Goal: Task Accomplishment & Management: Use online tool/utility

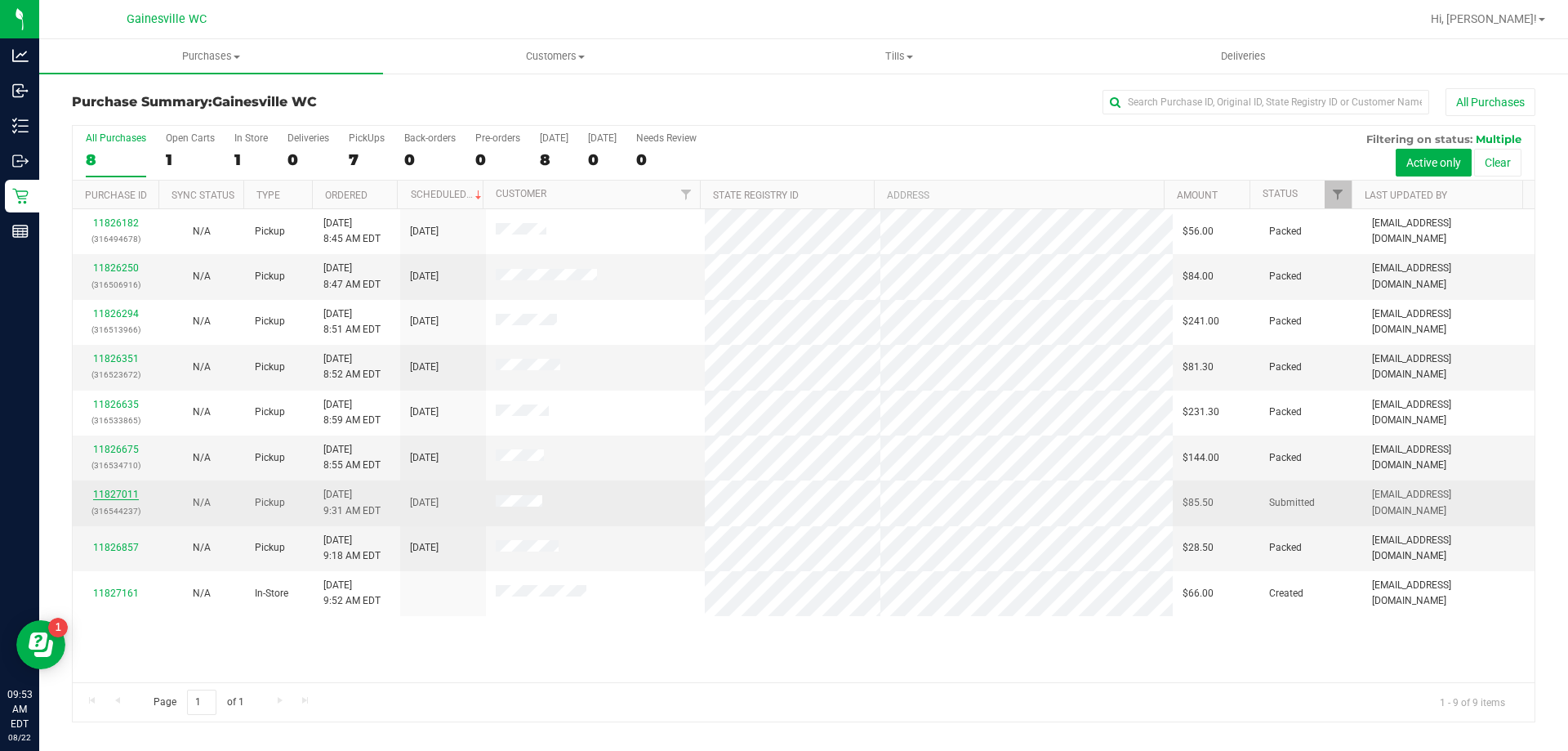
click at [102, 490] on link "11827011" at bounding box center [116, 494] width 46 height 11
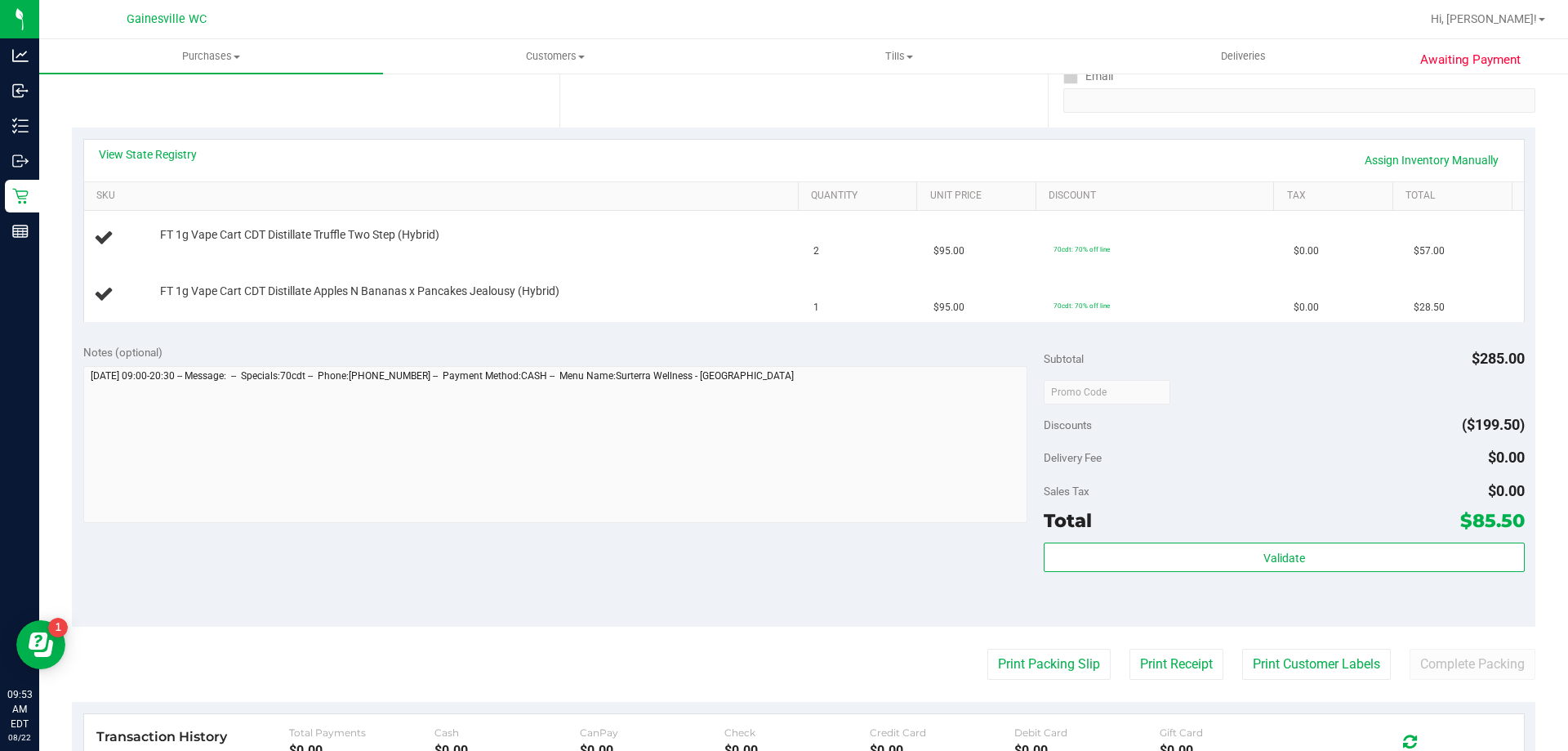
scroll to position [326, 0]
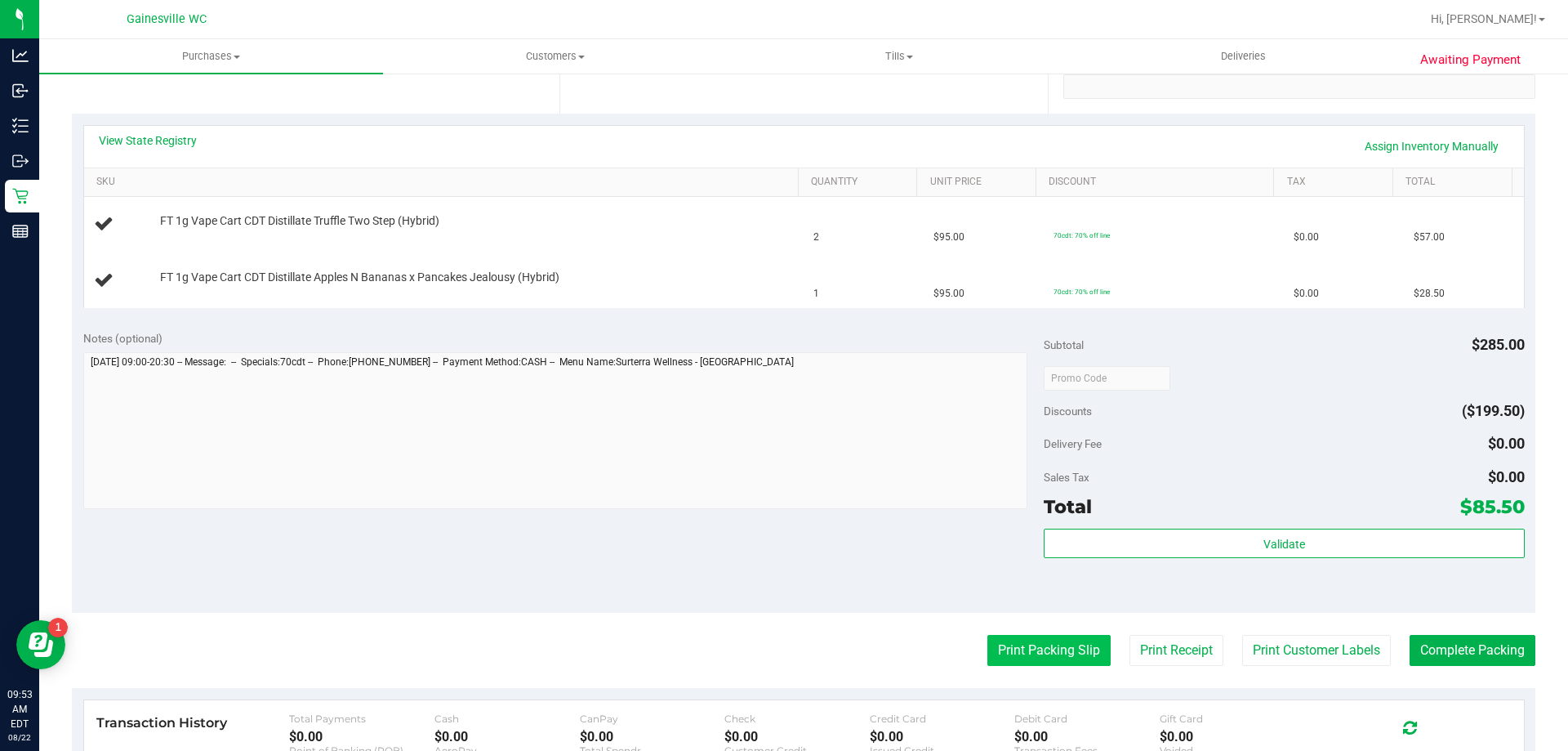
click at [1041, 660] on button "Print Packing Slip" at bounding box center [1048, 650] width 123 height 31
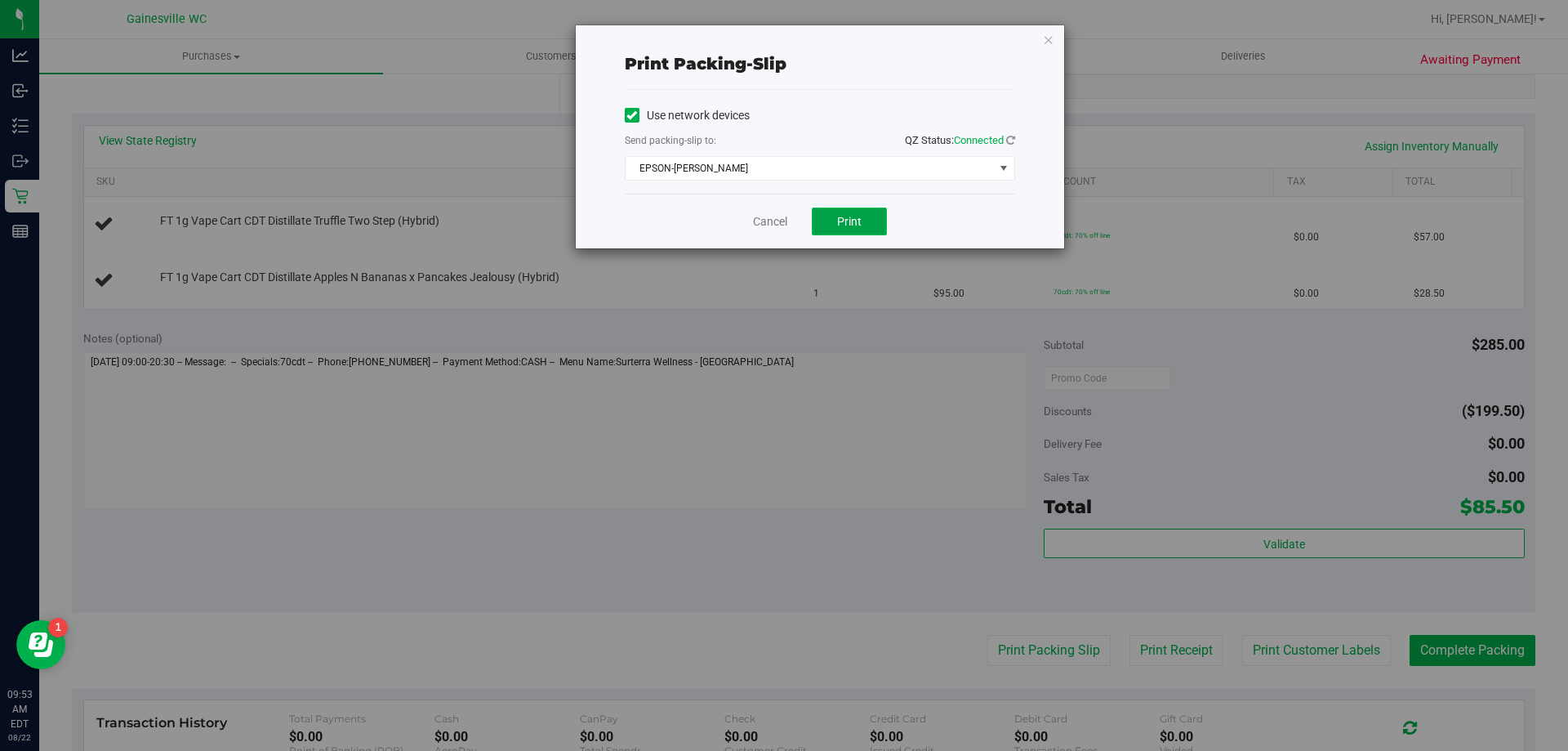
click at [862, 224] on button "Print" at bounding box center [849, 220] width 75 height 28
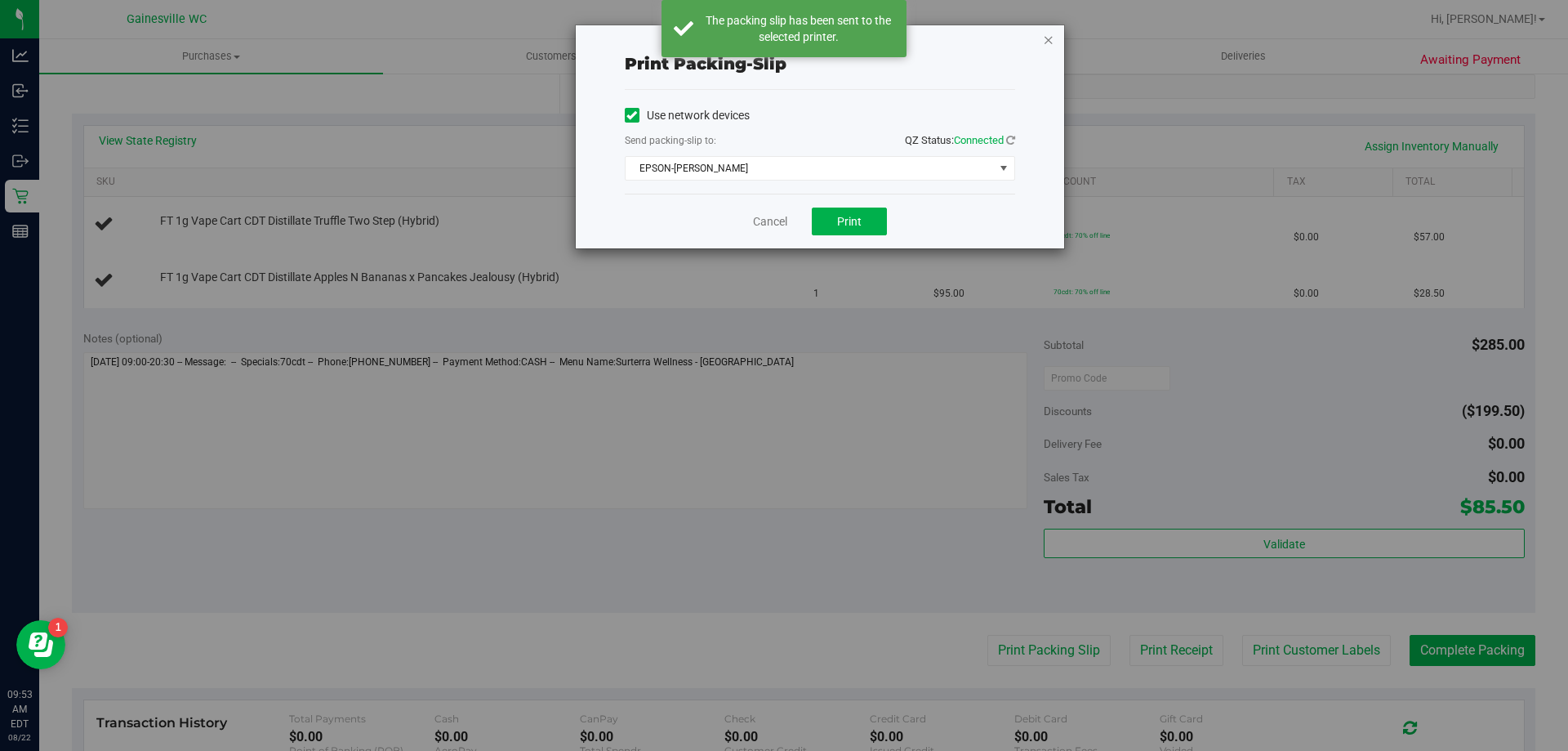
click at [1051, 41] on icon "button" at bounding box center [1048, 39] width 11 height 20
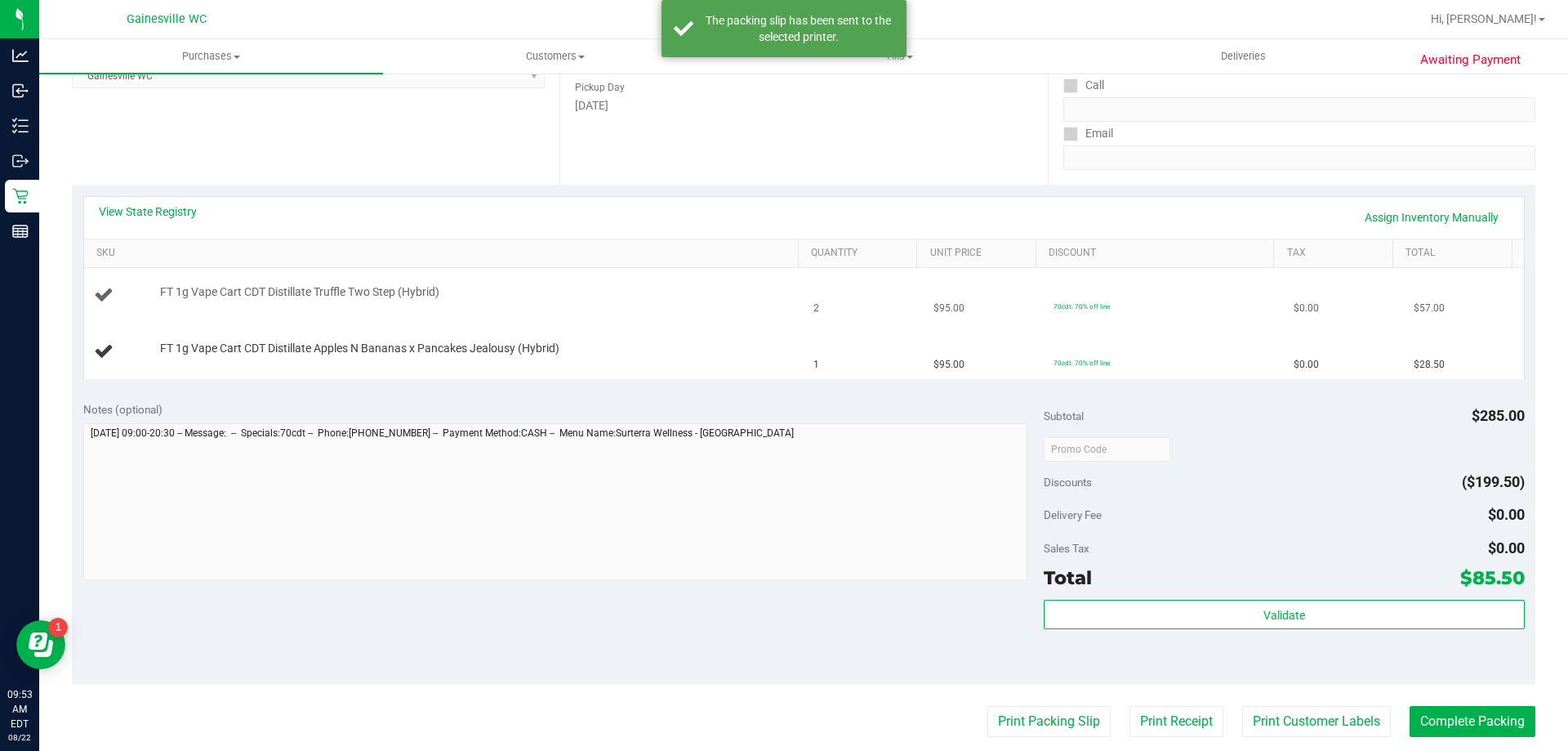
scroll to position [163, 0]
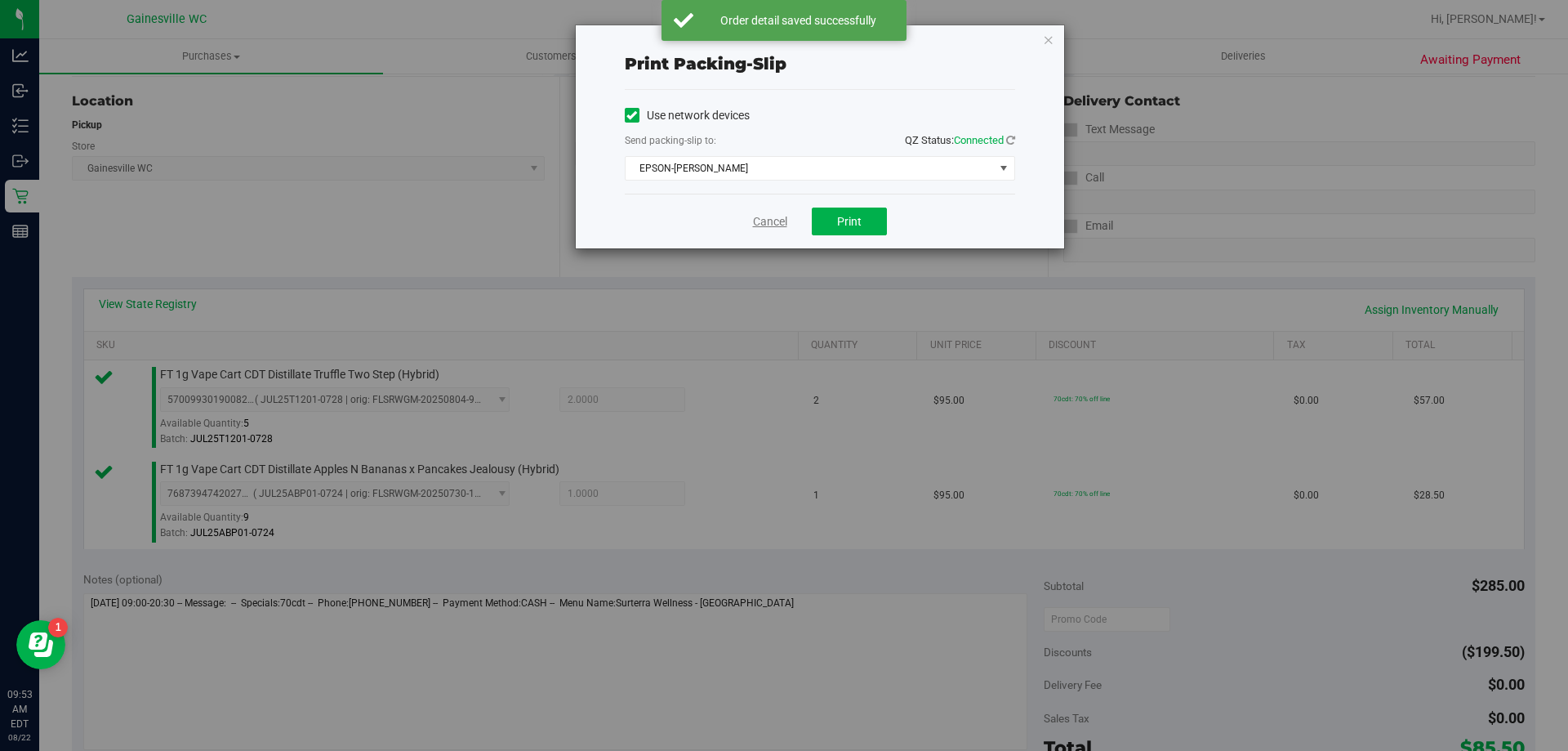
click at [776, 221] on link "Cancel" at bounding box center [770, 221] width 34 height 17
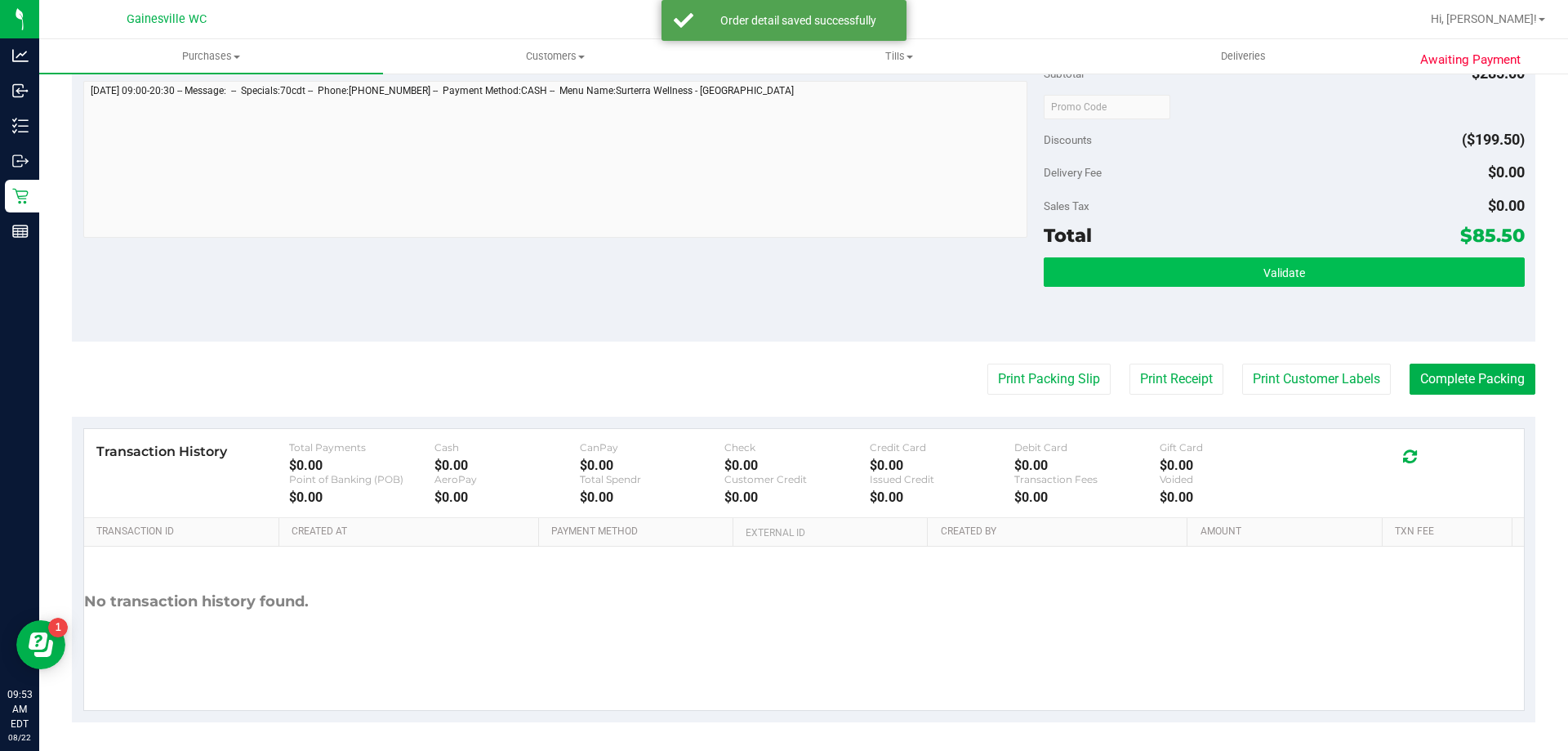
scroll to position [679, 0]
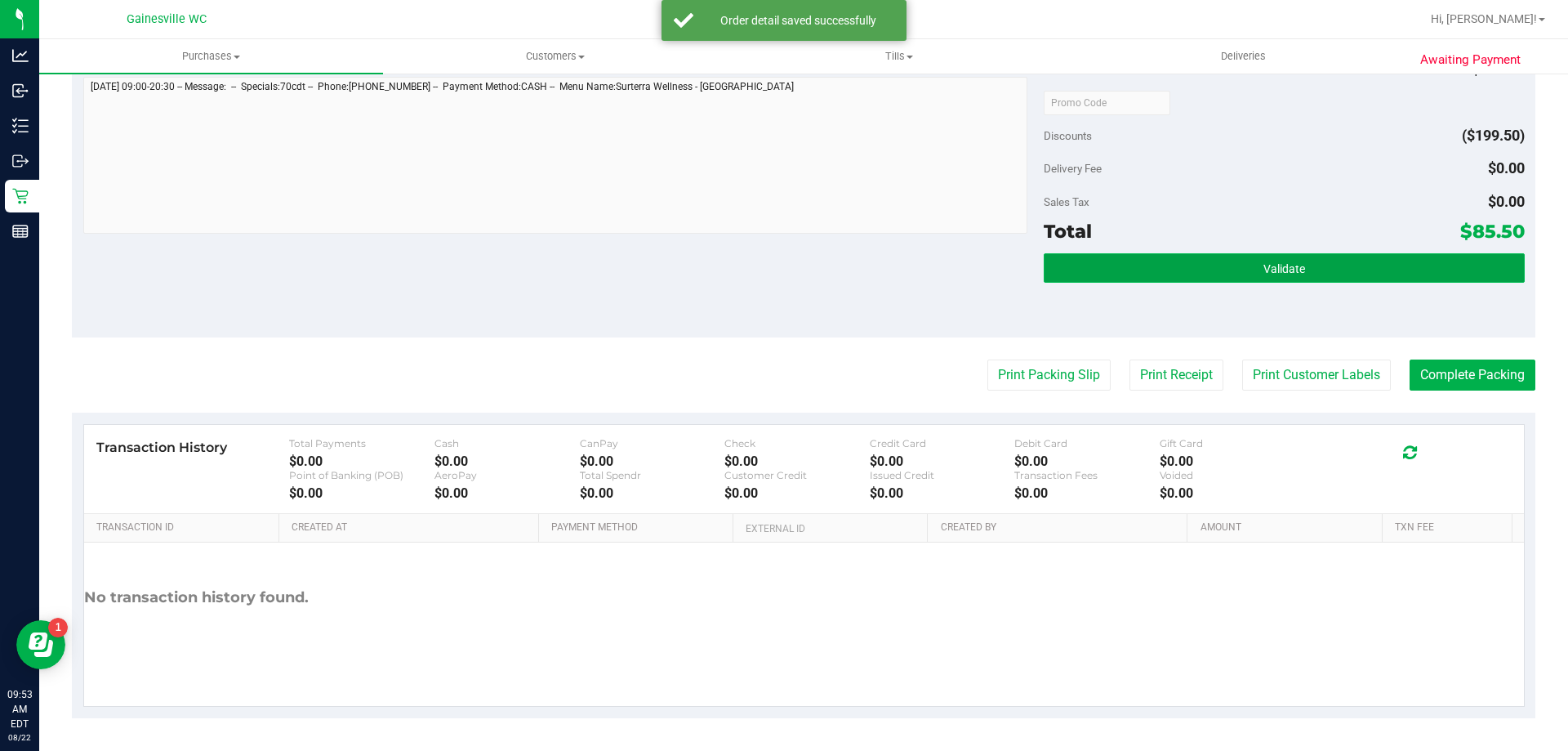
click at [1359, 263] on button "Validate" at bounding box center [1283, 267] width 480 height 30
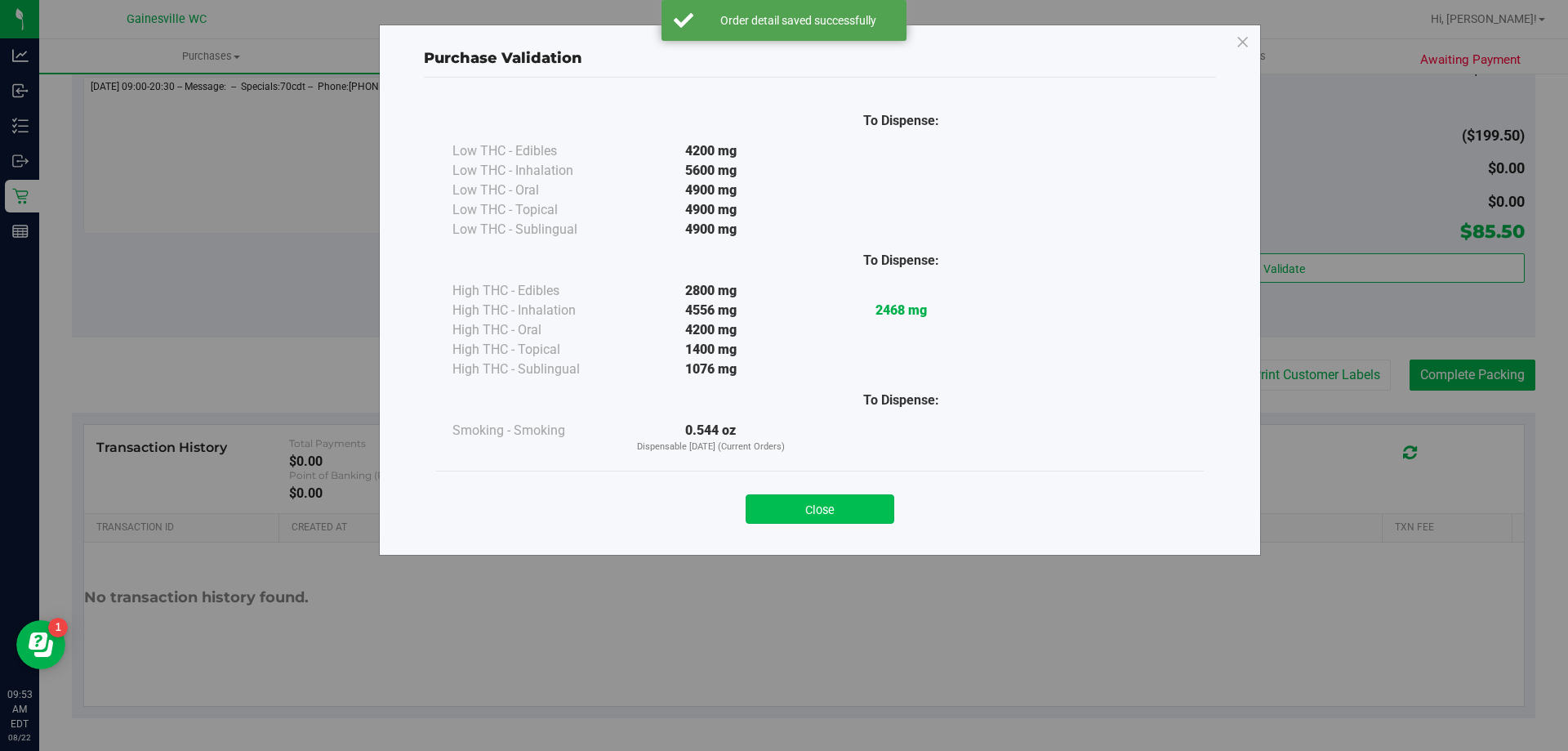
drag, startPoint x: 839, startPoint y: 490, endPoint x: 836, endPoint y: 506, distance: 16.3
click at [839, 491] on div "Close" at bounding box center [819, 504] width 743 height 41
click at [836, 507] on button "Close" at bounding box center [820, 509] width 149 height 30
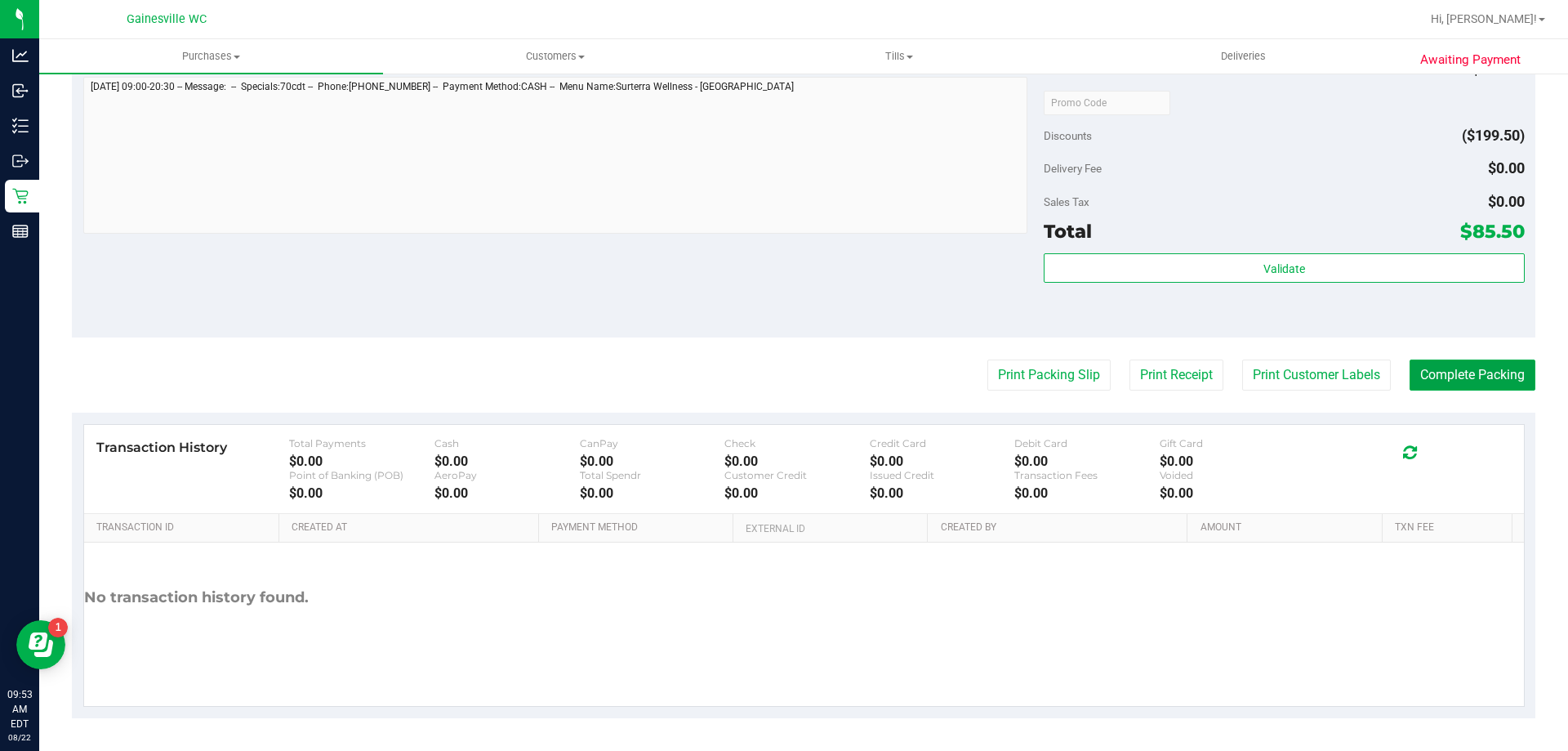
drag, startPoint x: 1406, startPoint y: 372, endPoint x: 739, endPoint y: 354, distance: 667.2
click at [1409, 372] on button "Complete Packing" at bounding box center [1472, 375] width 126 height 31
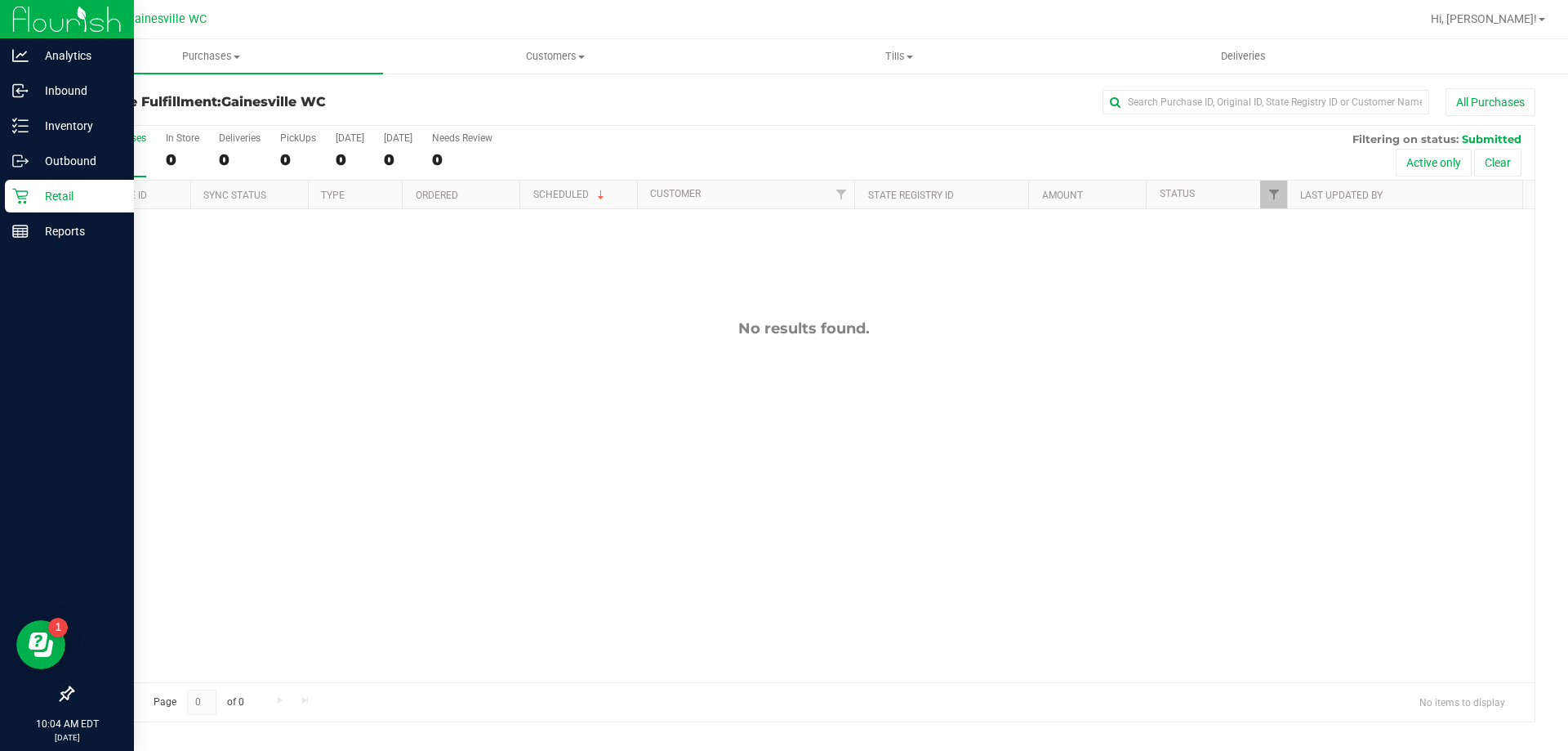
click at [21, 196] on icon at bounding box center [20, 197] width 15 height 15
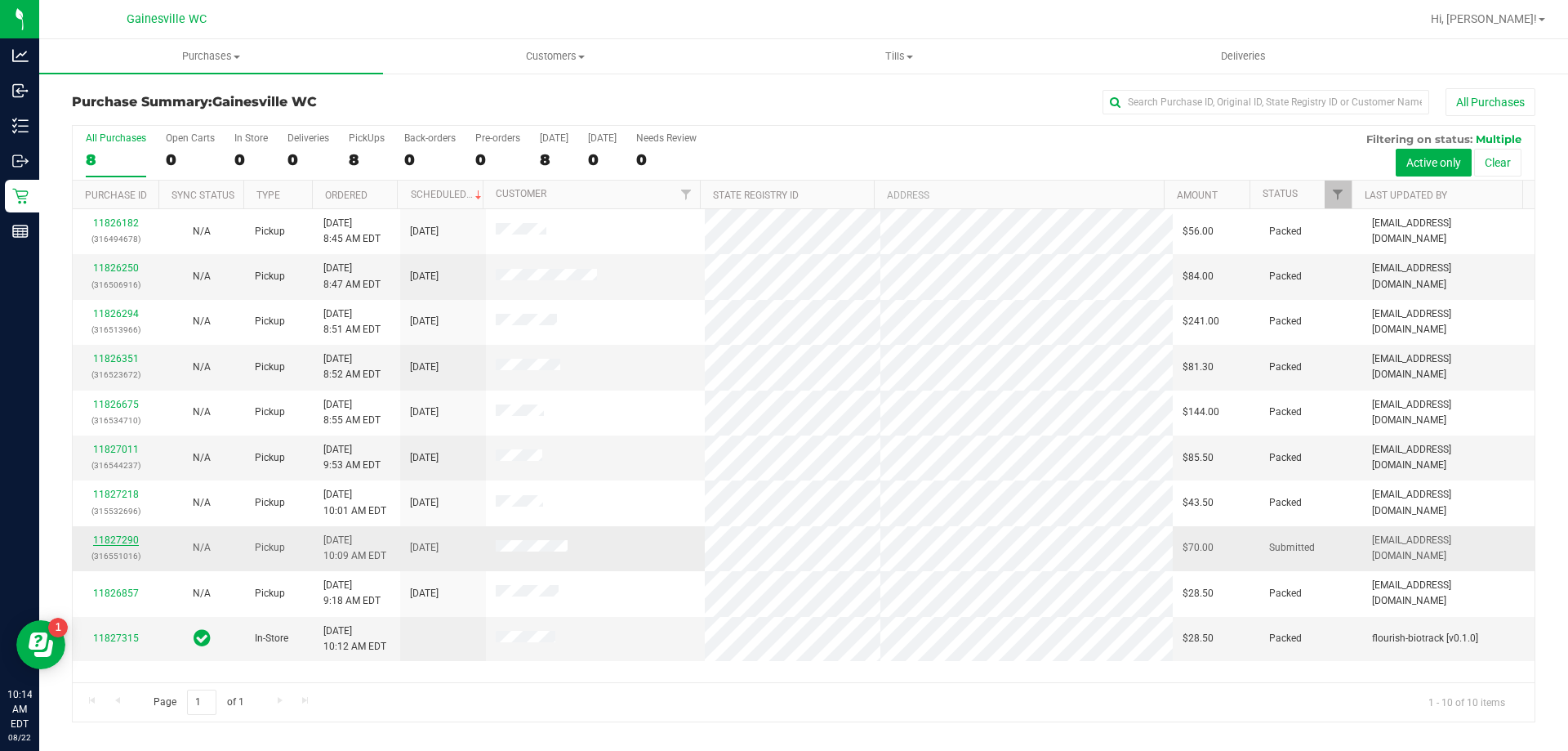
click at [105, 542] on link "11827290" at bounding box center [116, 540] width 46 height 11
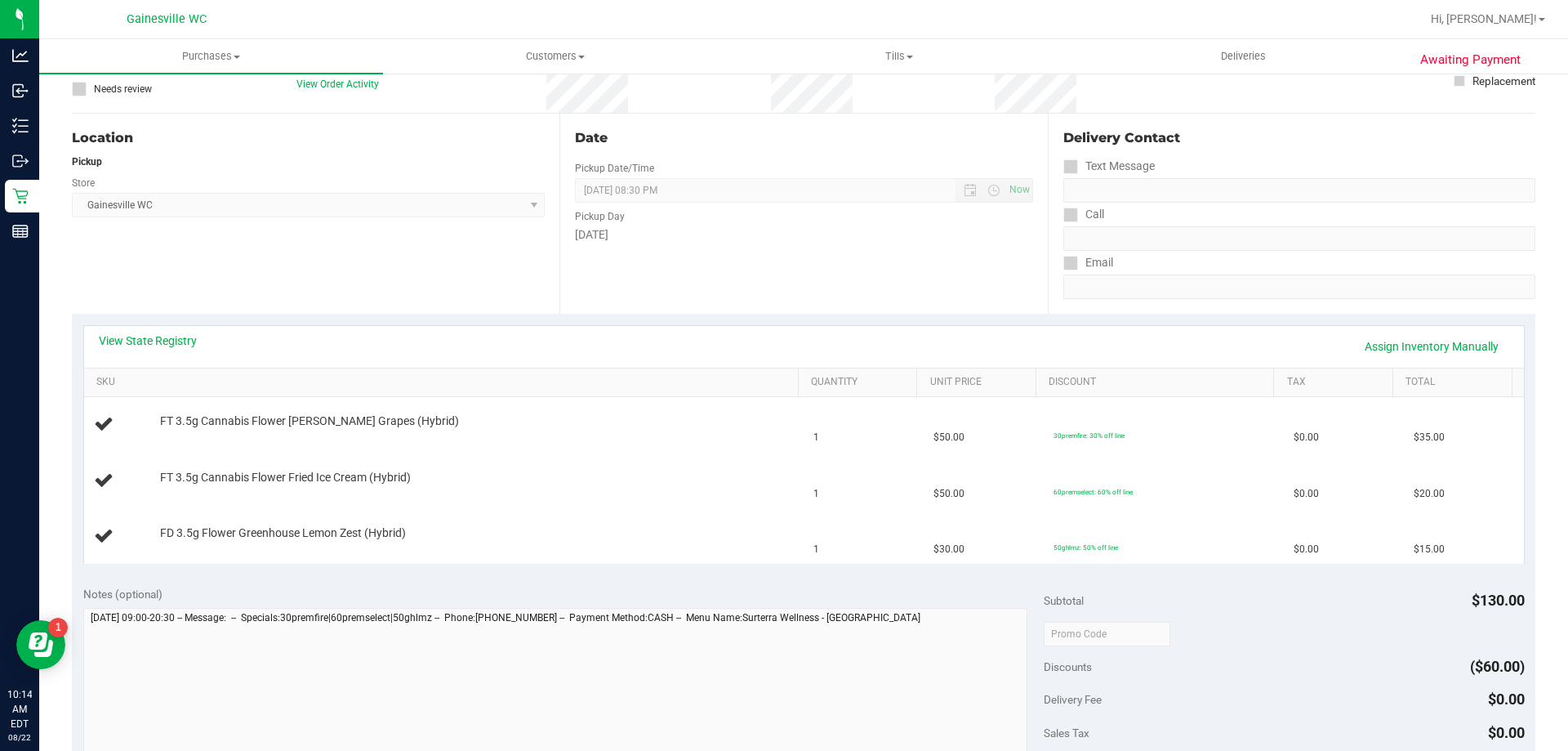
scroll to position [326, 0]
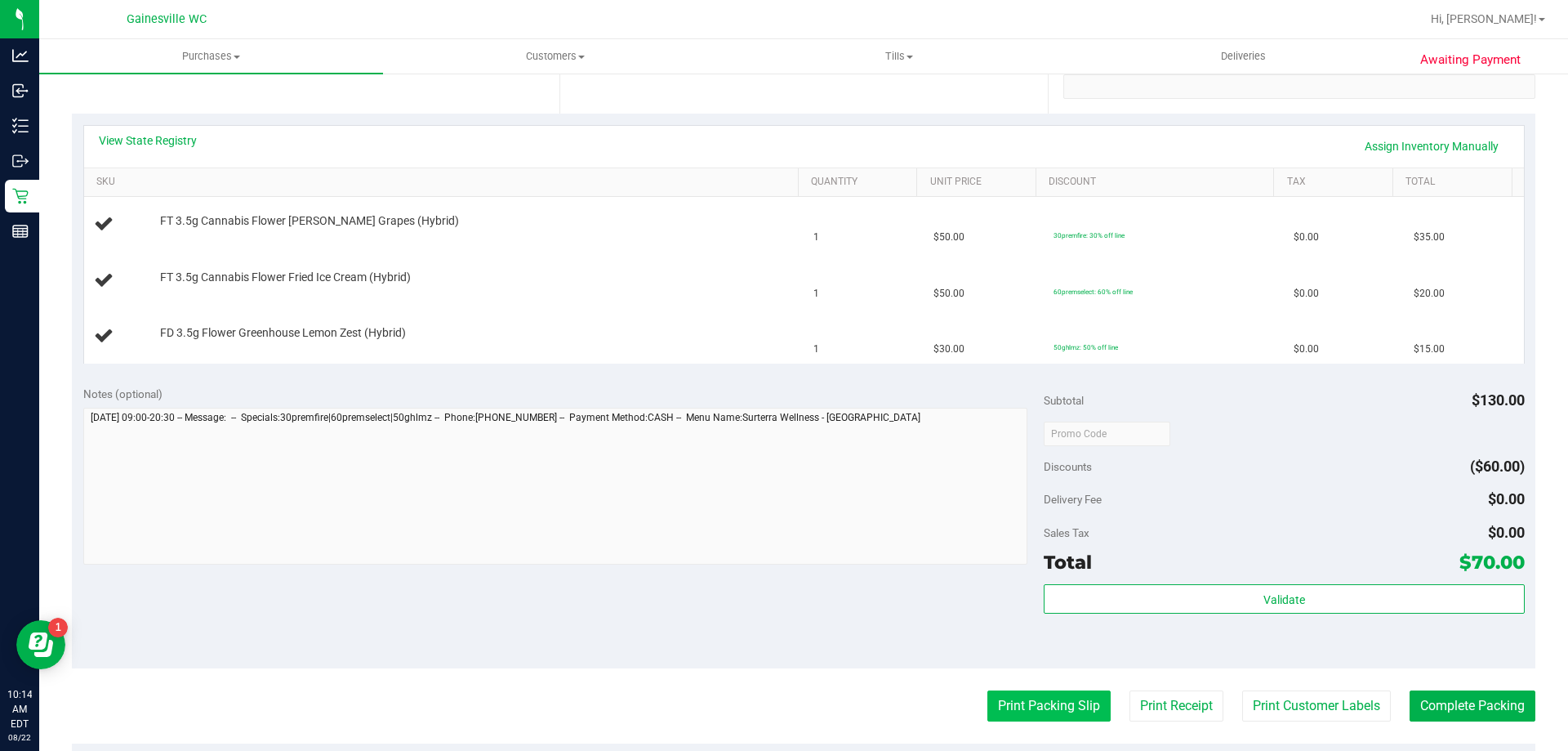
click at [1011, 690] on button "Print Packing Slip" at bounding box center [1048, 705] width 123 height 31
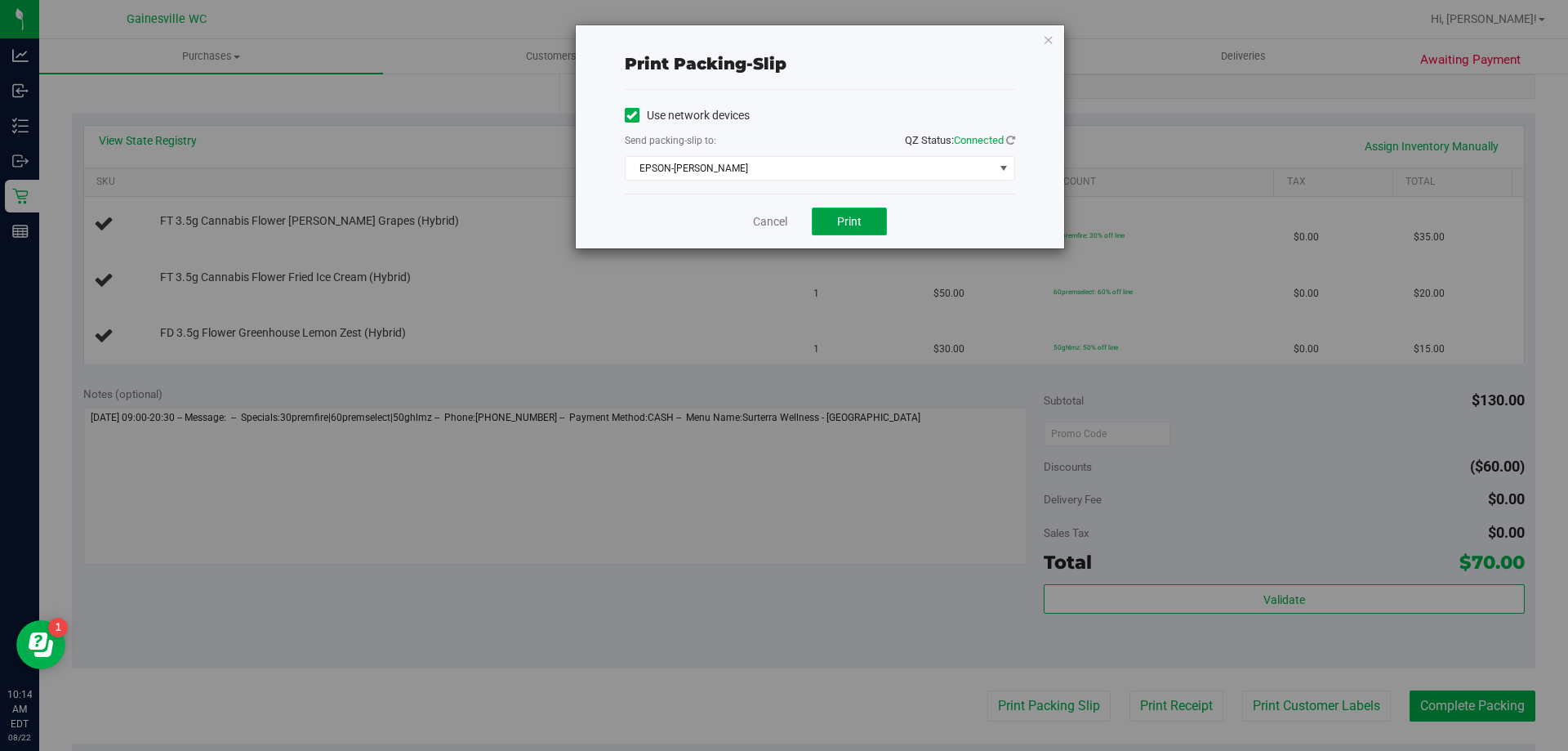
click at [840, 213] on button "Print" at bounding box center [849, 220] width 75 height 28
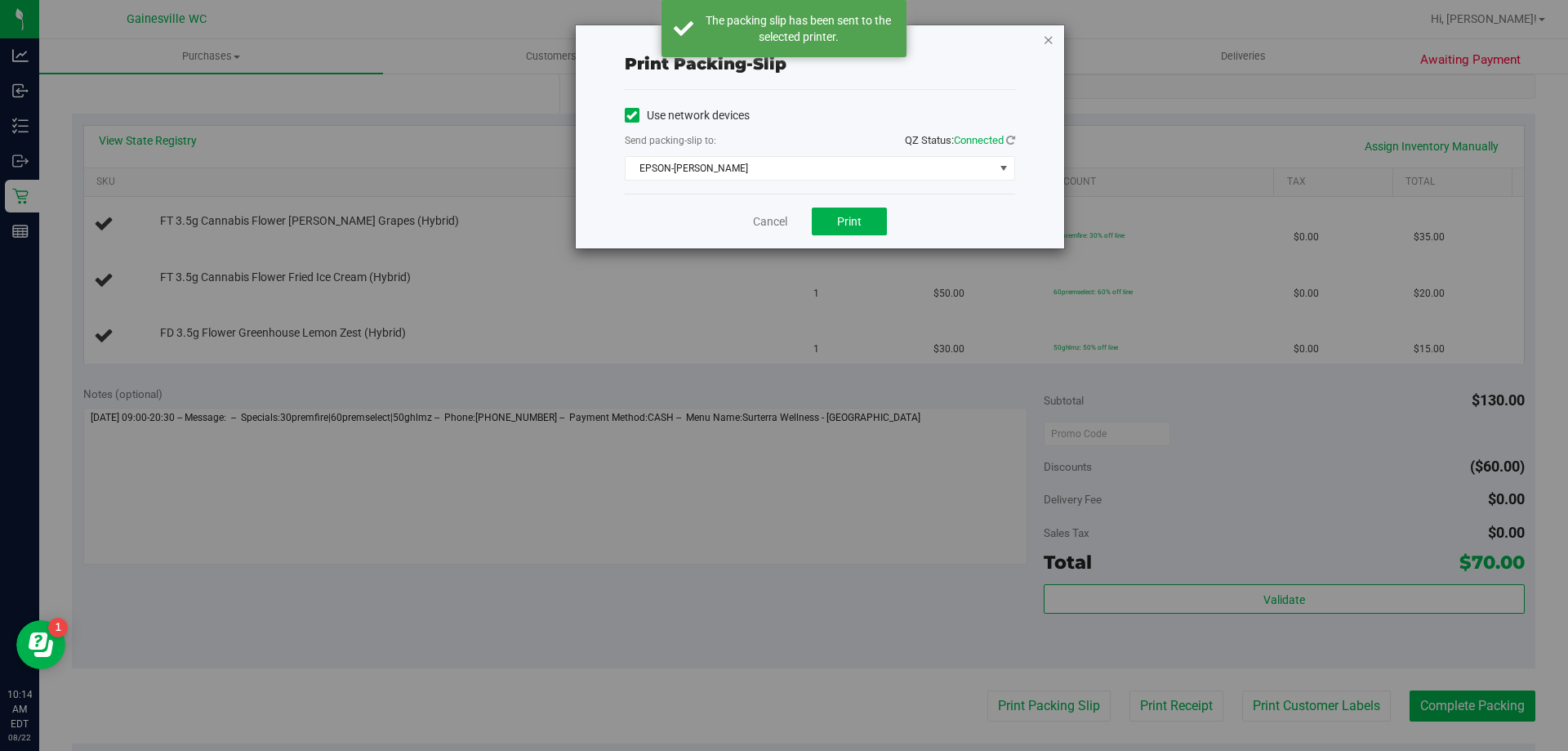
click at [1050, 37] on icon "button" at bounding box center [1048, 39] width 11 height 20
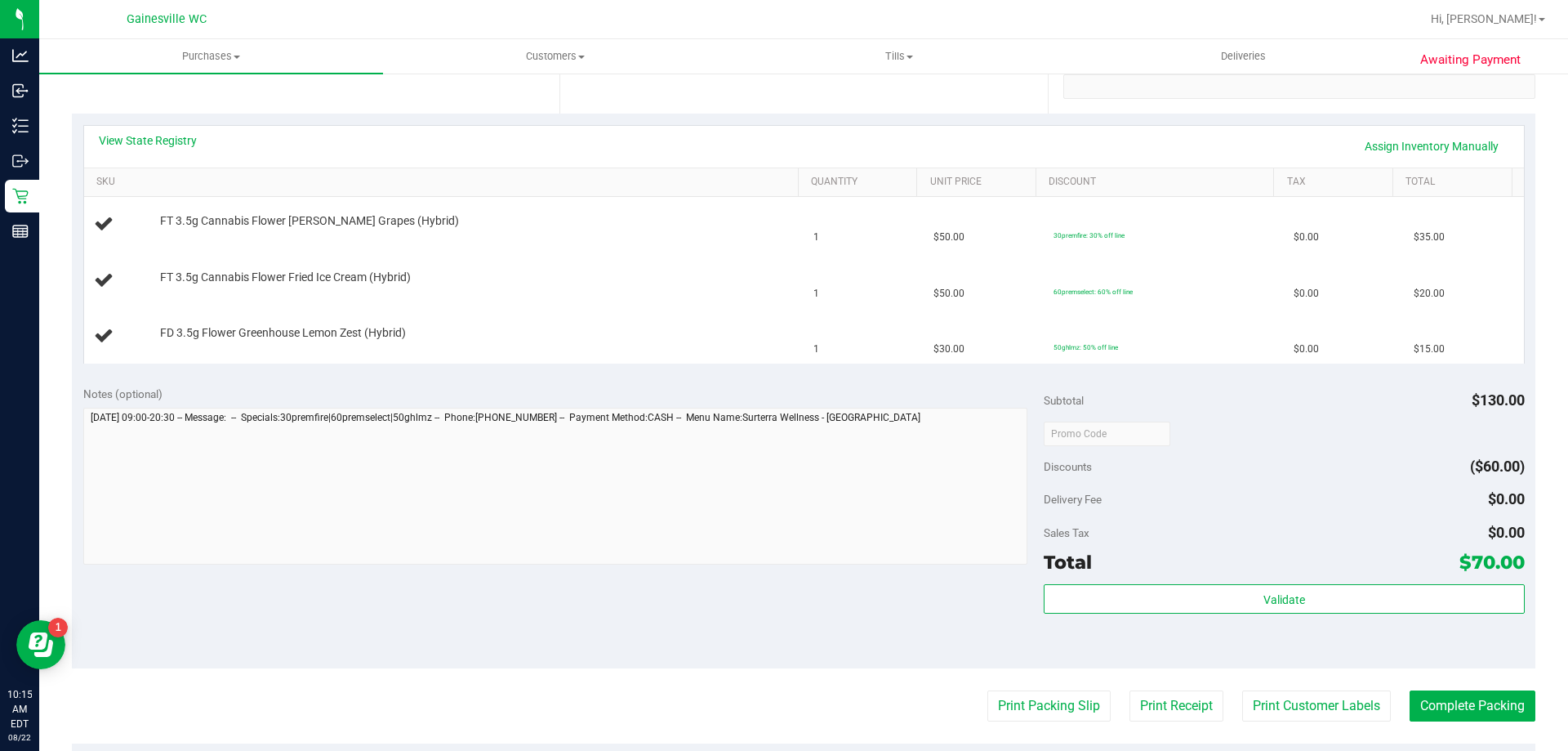
click at [987, 690] on button "Print Packing Slip" at bounding box center [1048, 705] width 123 height 31
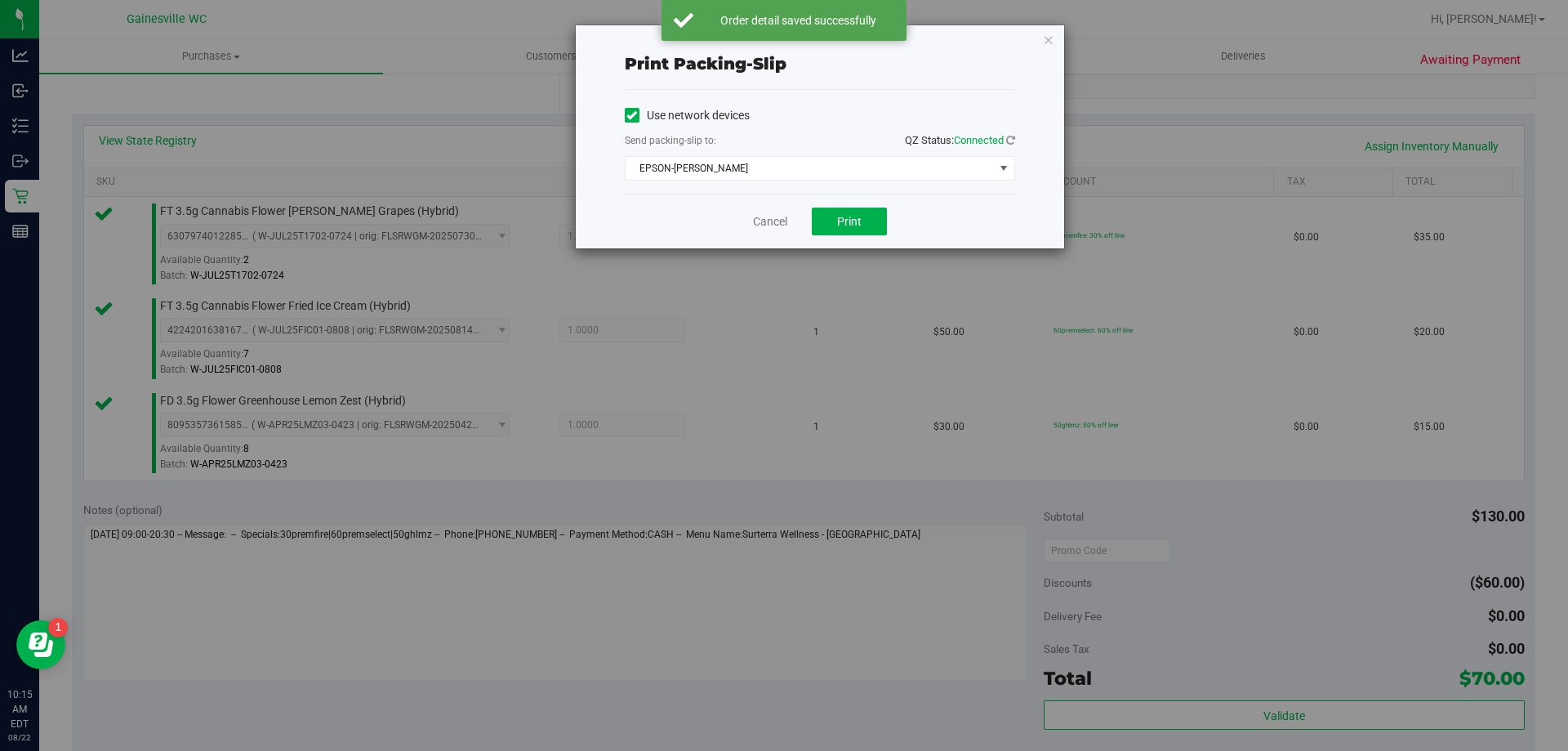
click at [760, 232] on div "Cancel Print" at bounding box center [819, 220] width 390 height 54
click at [763, 219] on link "Cancel" at bounding box center [770, 221] width 34 height 17
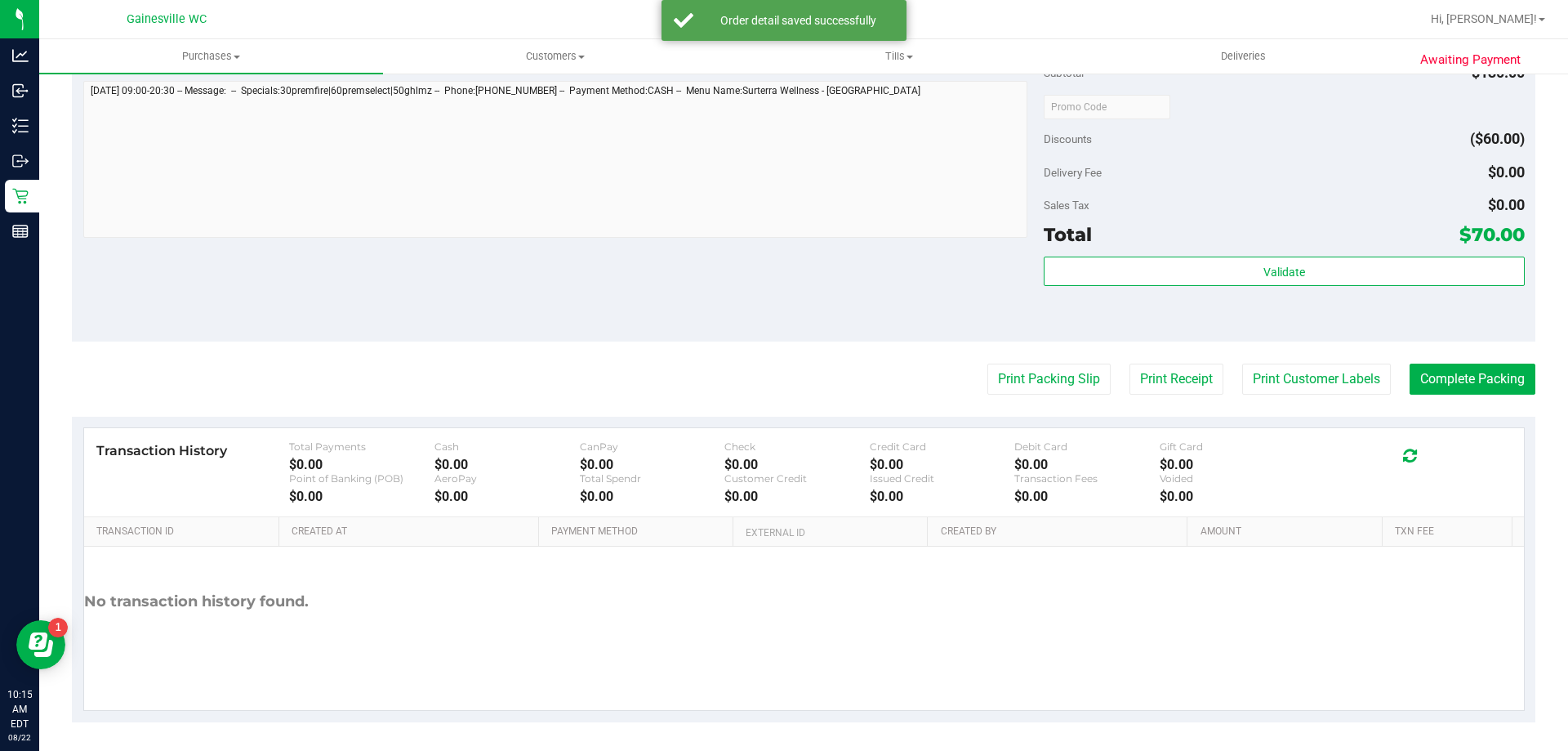
scroll to position [774, 0]
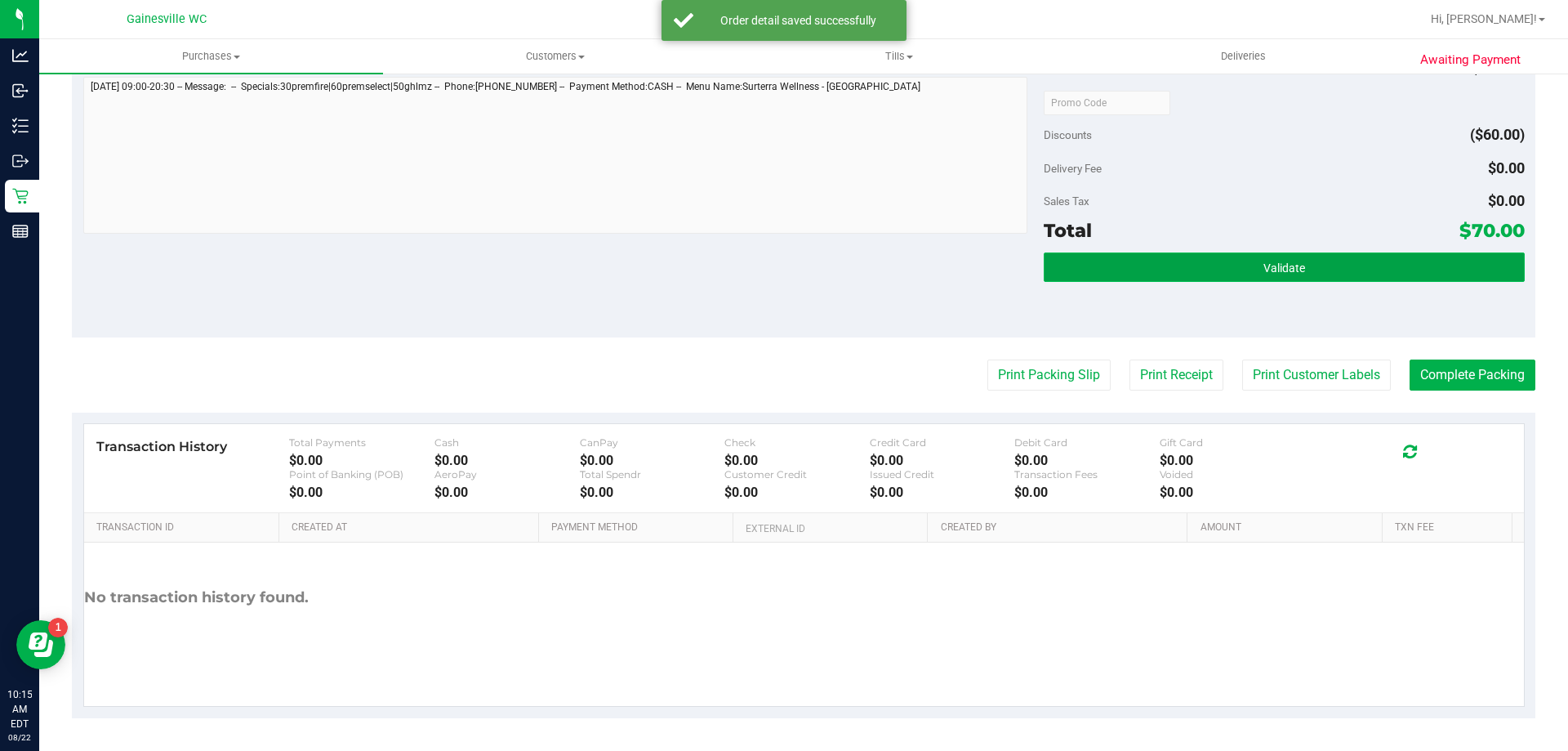
click at [1285, 269] on span "Validate" at bounding box center [1284, 268] width 42 height 13
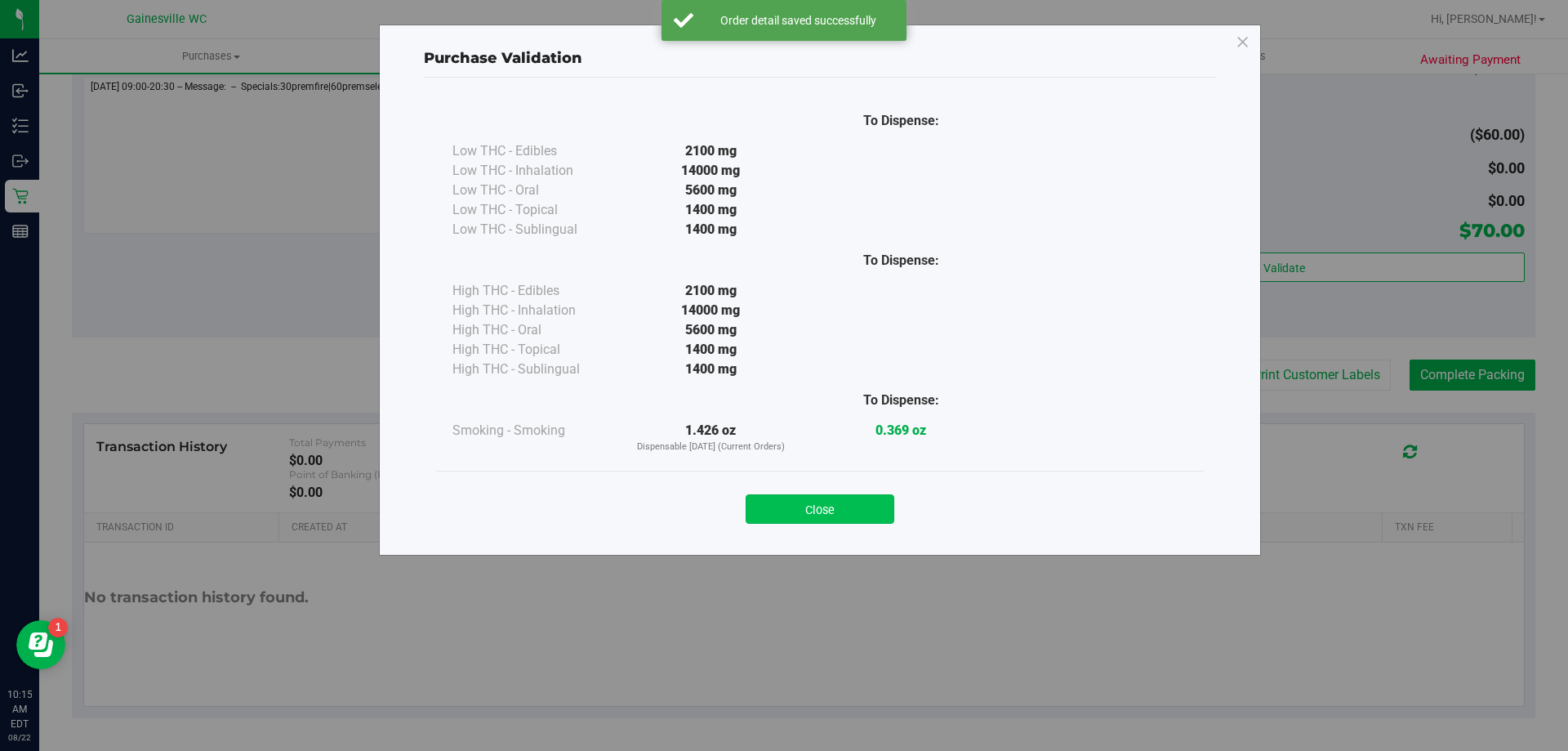
click at [846, 521] on button "Close" at bounding box center [820, 509] width 149 height 30
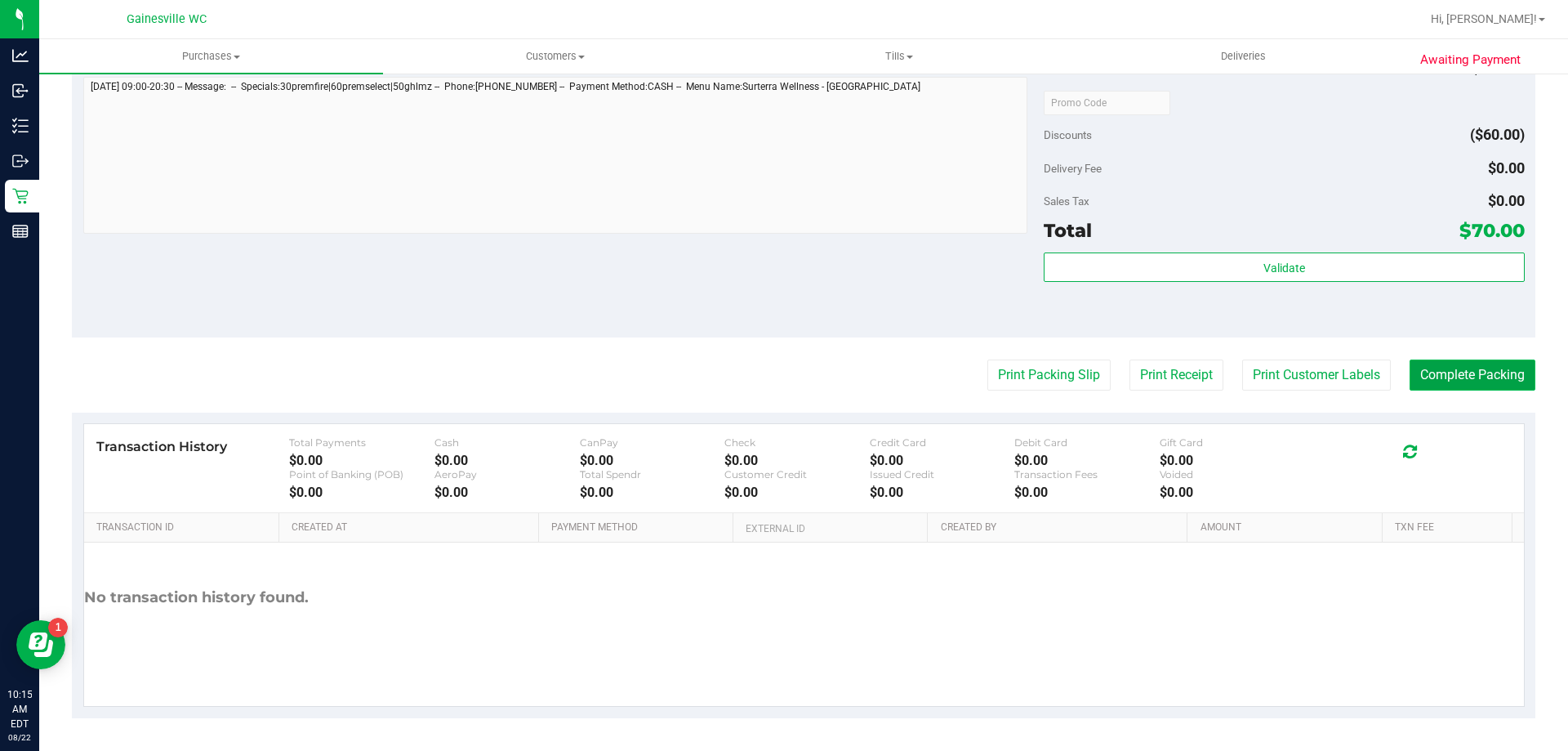
click at [1443, 389] on button "Complete Packing" at bounding box center [1472, 375] width 126 height 31
